Goal: Book appointment/travel/reservation: Book appointment/travel/reservation

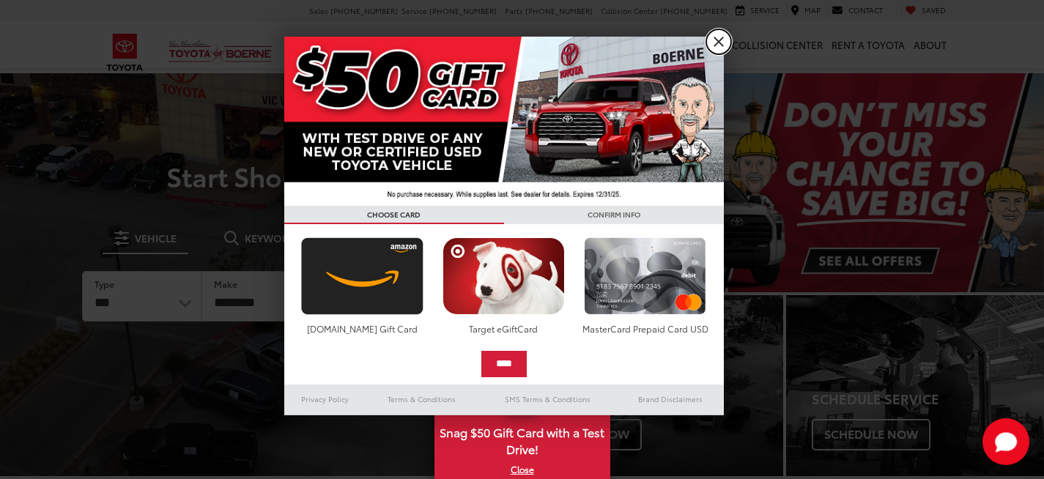
click at [718, 38] on link "X" at bounding box center [718, 41] width 25 height 25
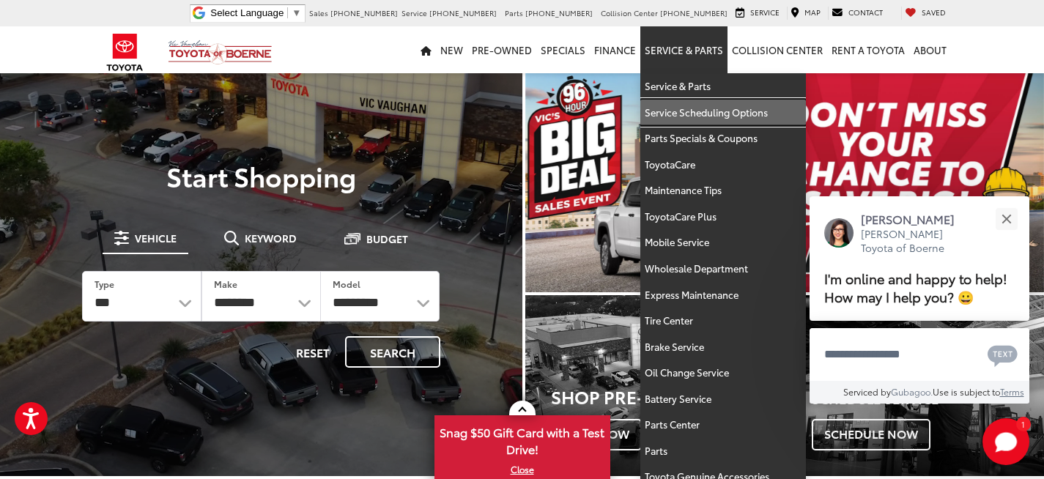
click at [724, 103] on link "Service Scheduling Options" at bounding box center [723, 113] width 166 height 26
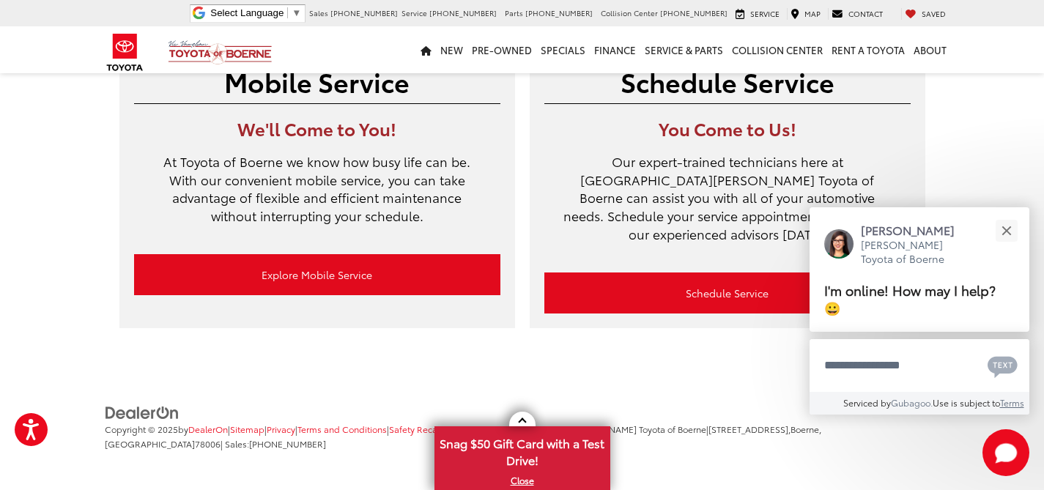
scroll to position [133, 0]
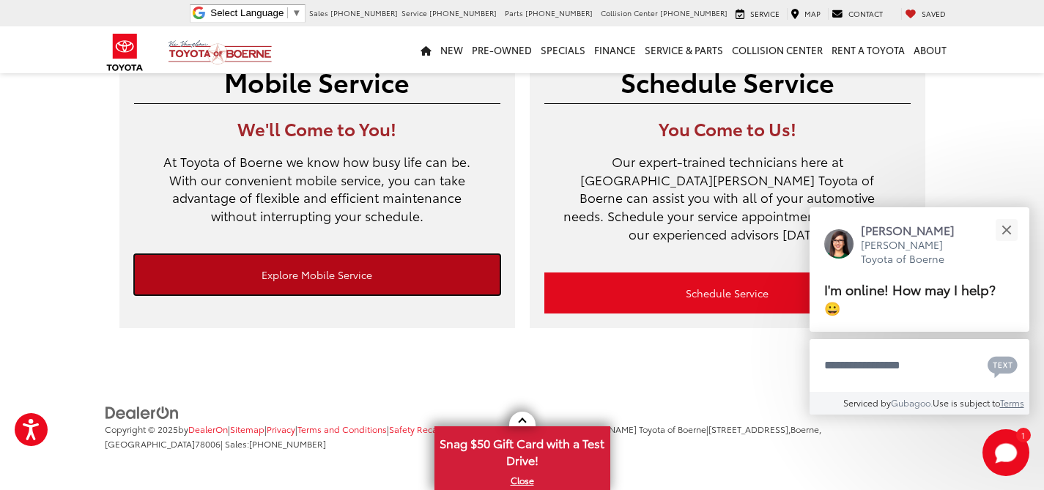
click at [397, 267] on link "Explore Mobile Service" at bounding box center [317, 274] width 366 height 41
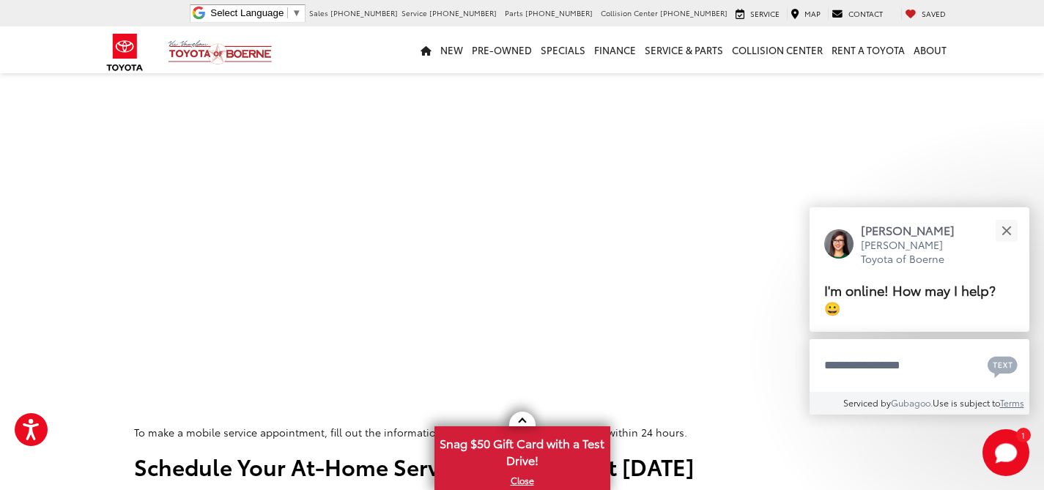
scroll to position [733, 0]
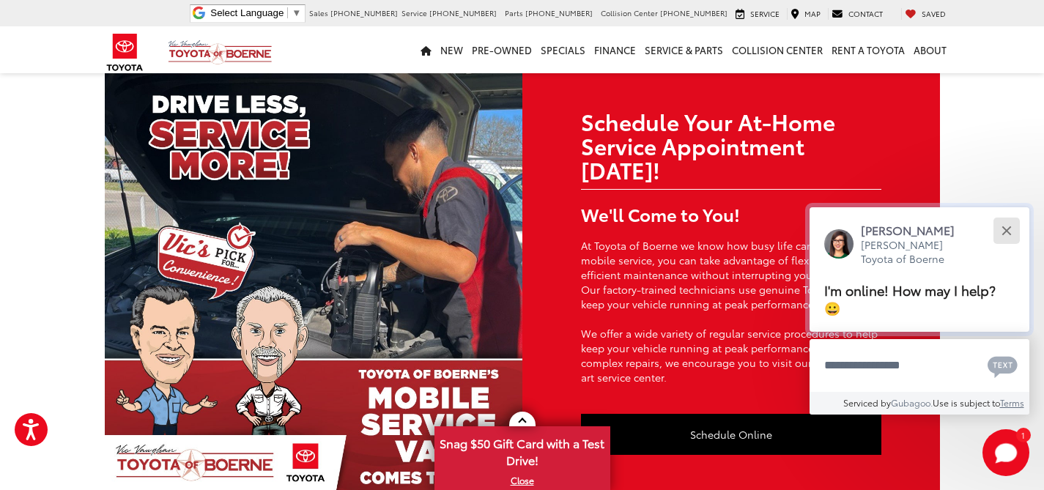
click at [1007, 235] on div "Close" at bounding box center [1006, 231] width 10 height 10
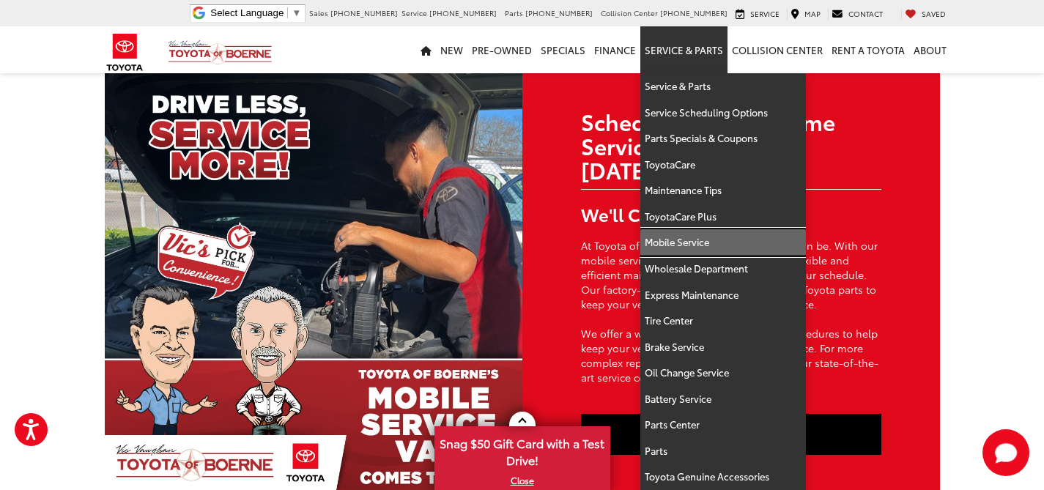
click at [672, 232] on link "Mobile Service" at bounding box center [723, 242] width 166 height 26
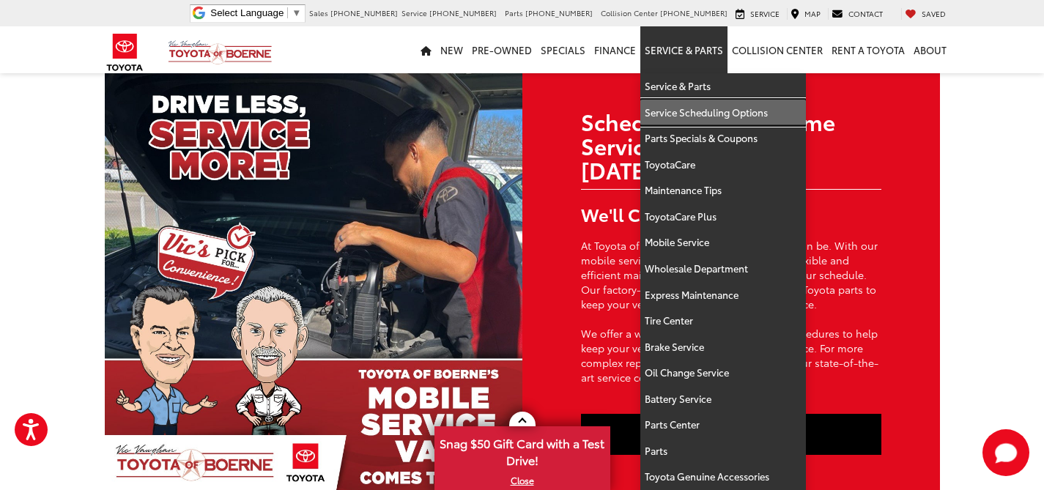
click at [684, 112] on link "Service Scheduling Options" at bounding box center [723, 113] width 166 height 26
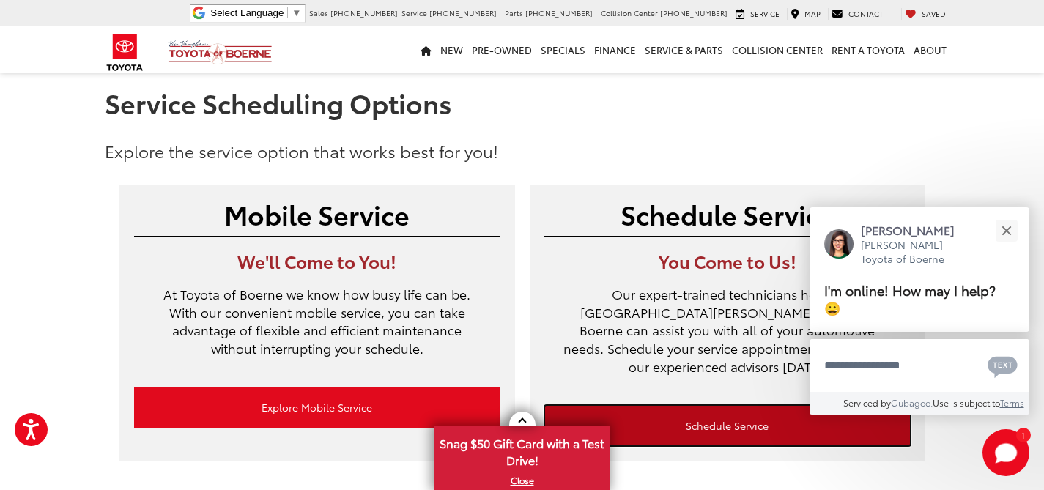
click at [741, 405] on link "Schedule Service" at bounding box center [727, 425] width 366 height 41
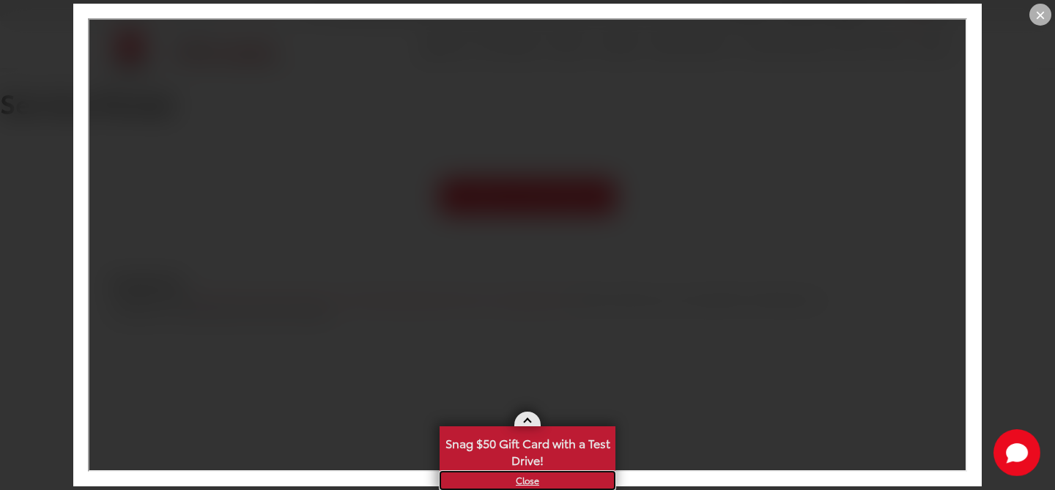
click at [525, 478] on link "X" at bounding box center [527, 480] width 173 height 16
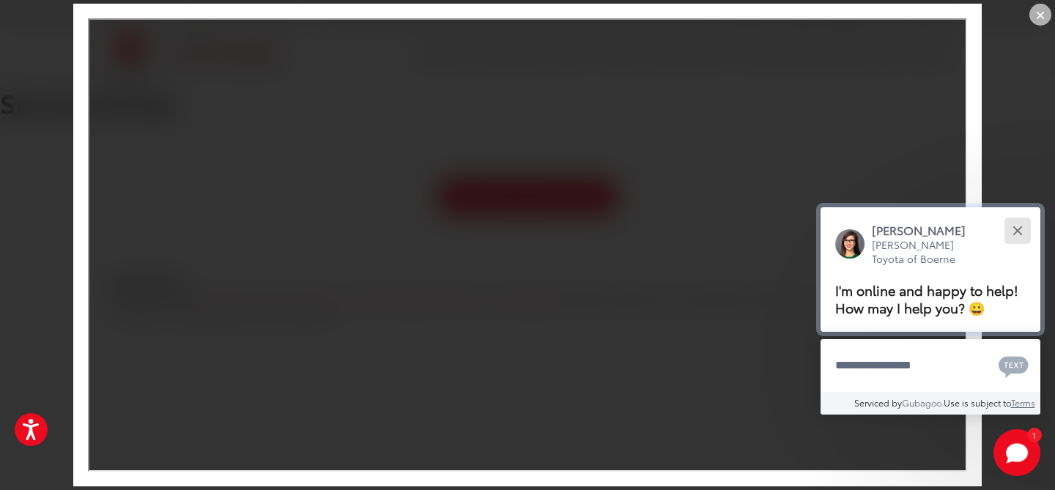
click at [1016, 232] on button "Close" at bounding box center [1016, 230] width 31 height 31
